Goal: Task Accomplishment & Management: Manage account settings

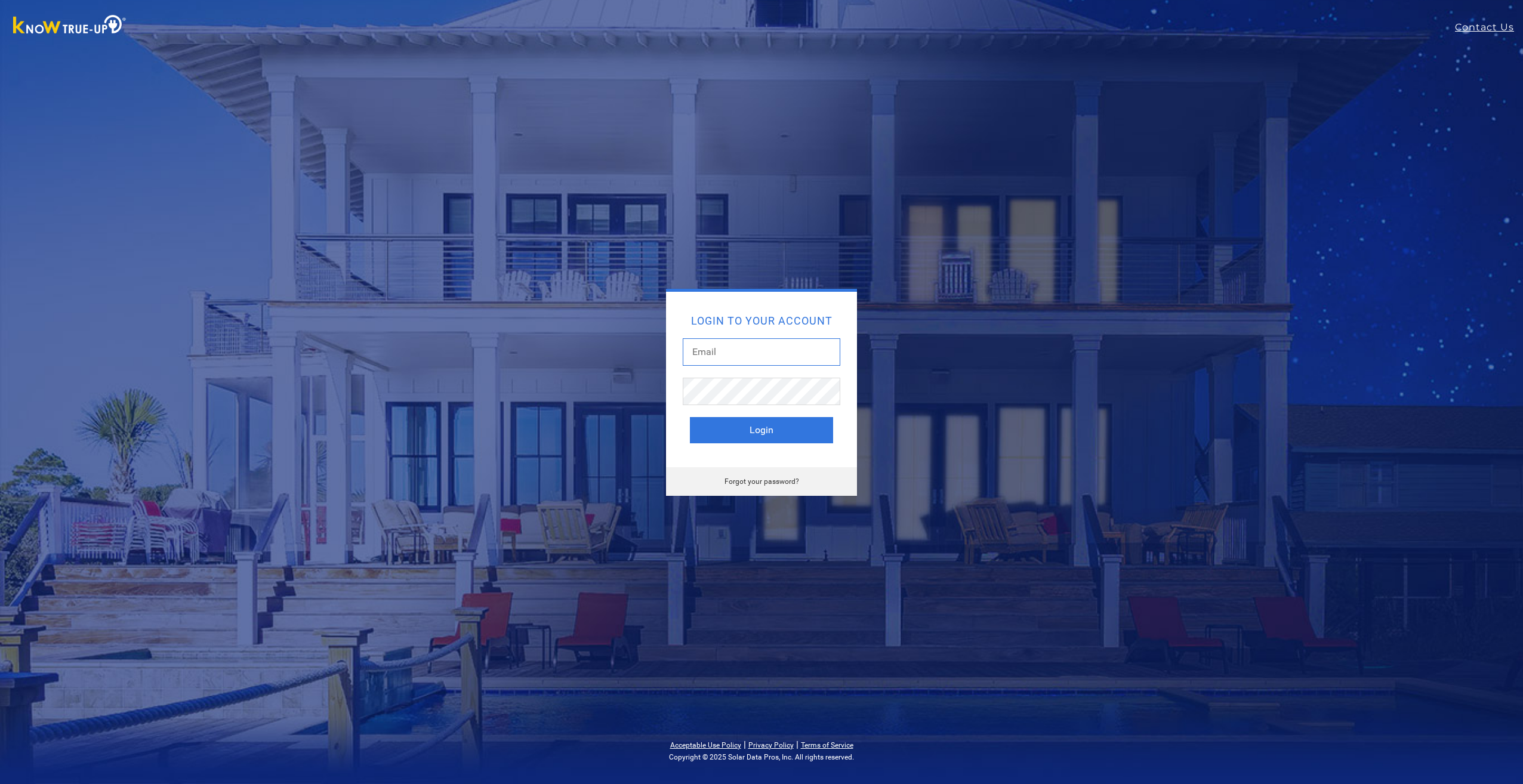
click at [744, 360] on input "text" at bounding box center [762, 352] width 158 height 27
type input "[EMAIL_ADDRESS][DOMAIN_NAME]"
click at [690, 417] on button "Login" at bounding box center [761, 430] width 143 height 26
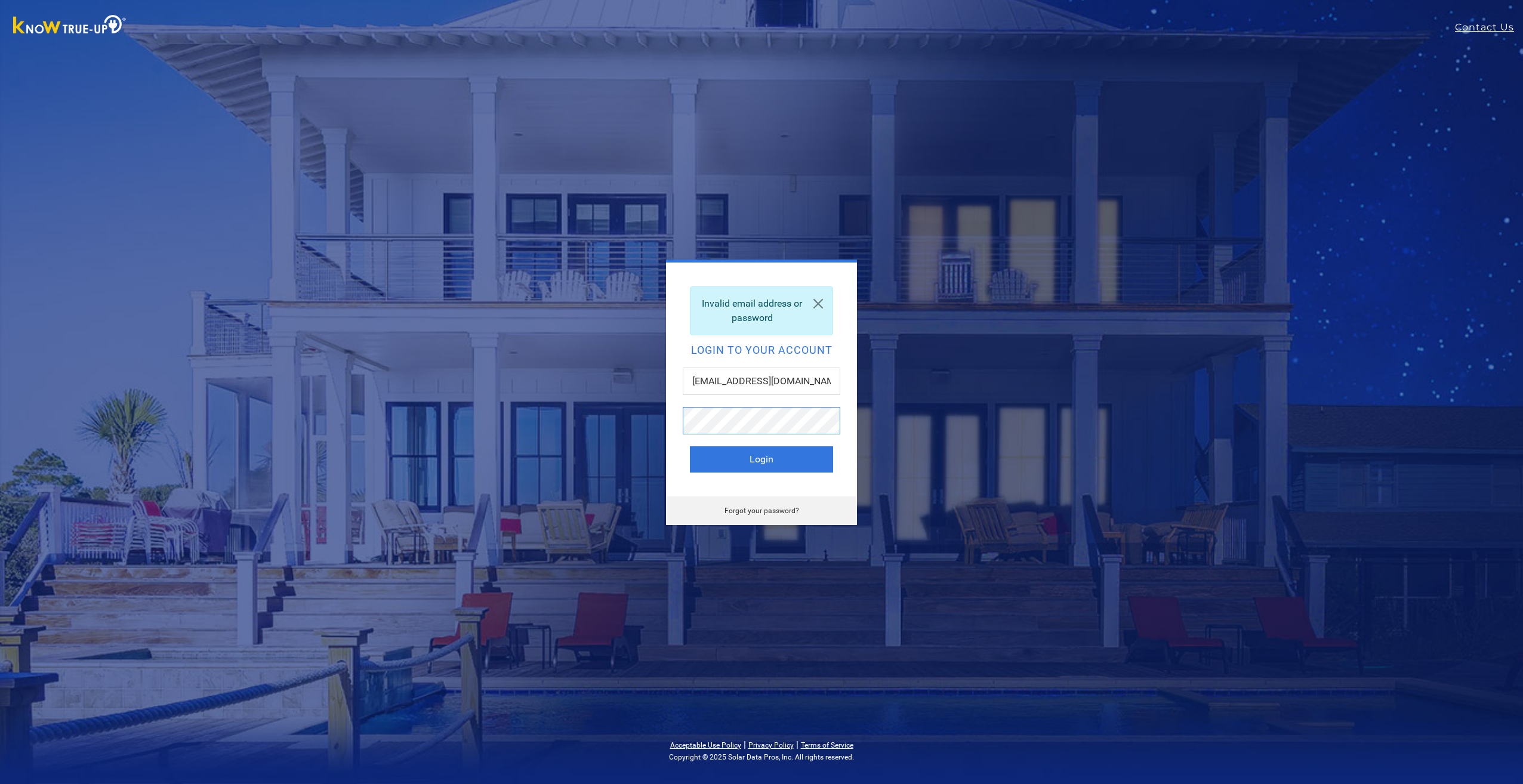
click at [690, 447] on button "Login" at bounding box center [761, 459] width 143 height 26
click at [831, 298] on link at bounding box center [818, 304] width 29 height 34
